Goal: Manage account settings

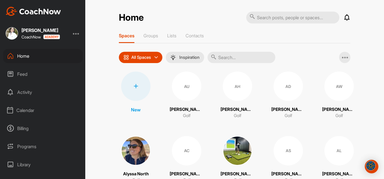
click at [229, 59] on input "text" at bounding box center [242, 57] width 68 height 11
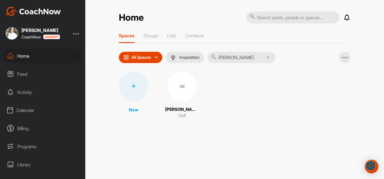
type input "[PERSON_NAME]"
click at [179, 76] on div "SR" at bounding box center [182, 86] width 29 height 29
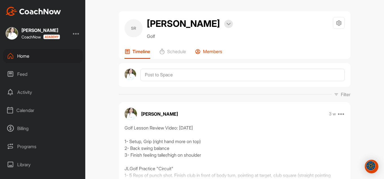
click at [206, 52] on p "Members" at bounding box center [212, 52] width 19 height 6
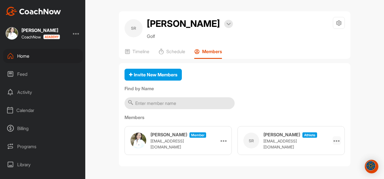
click at [337, 139] on div at bounding box center [337, 140] width 8 height 8
click at [288, 138] on h3 "[PERSON_NAME]" at bounding box center [282, 134] width 37 height 7
click at [335, 18] on div at bounding box center [339, 23] width 12 height 12
click at [326, 42] on li "Space Settings" at bounding box center [322, 39] width 46 height 18
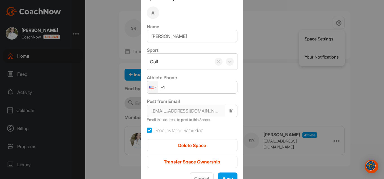
click at [281, 59] on div at bounding box center [192, 89] width 384 height 179
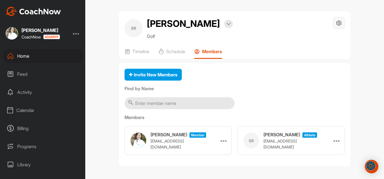
click at [339, 23] on icon at bounding box center [339, 23] width 7 height 7
click at [322, 41] on li "Space Settings" at bounding box center [322, 39] width 46 height 18
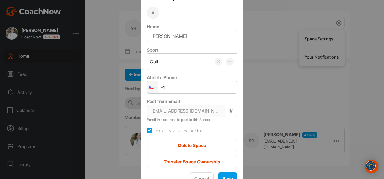
click at [189, 85] on input "+1" at bounding box center [192, 87] width 91 height 13
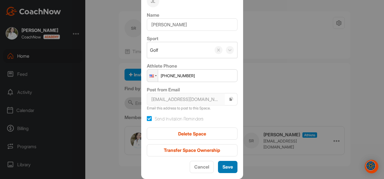
type input "[PHONE_NUMBER]"
click at [223, 171] on button "Save" at bounding box center [228, 167] width 20 height 12
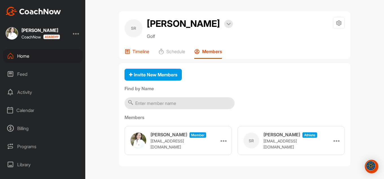
click at [141, 54] on p "Timeline" at bounding box center [141, 52] width 17 height 6
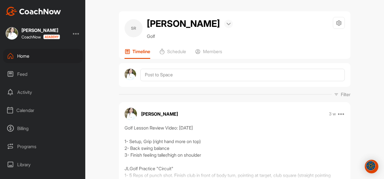
click at [224, 26] on div at bounding box center [228, 24] width 9 height 8
click at [187, 24] on h2 "[PERSON_NAME]" at bounding box center [183, 24] width 73 height 14
